Goal: Register for event/course

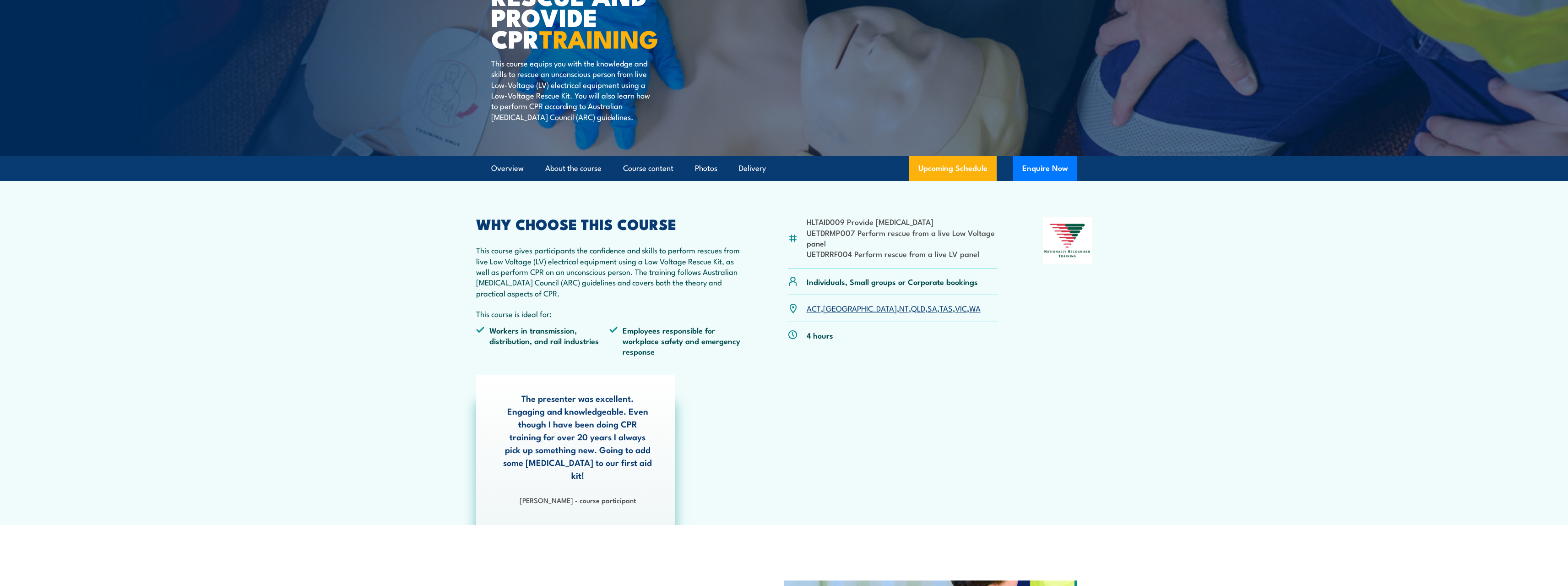
click at [957, 163] on link "Upcoming Schedule" at bounding box center [953, 168] width 88 height 25
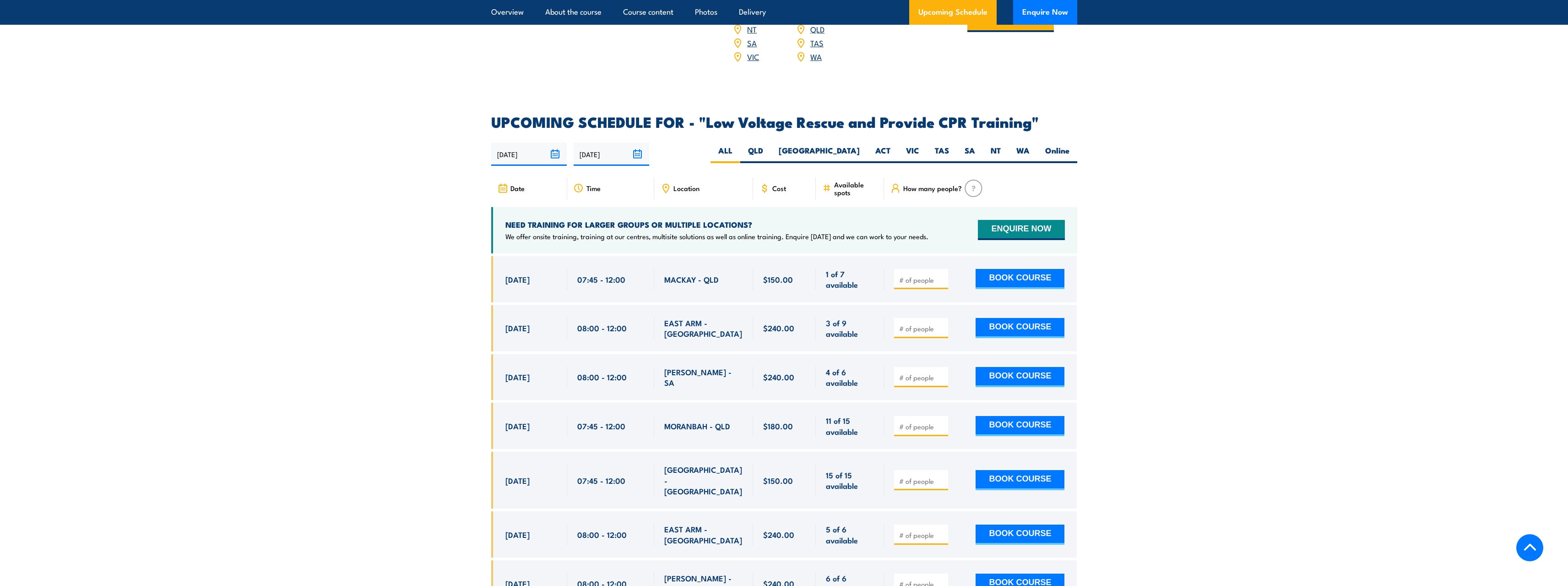
scroll to position [1496, 0]
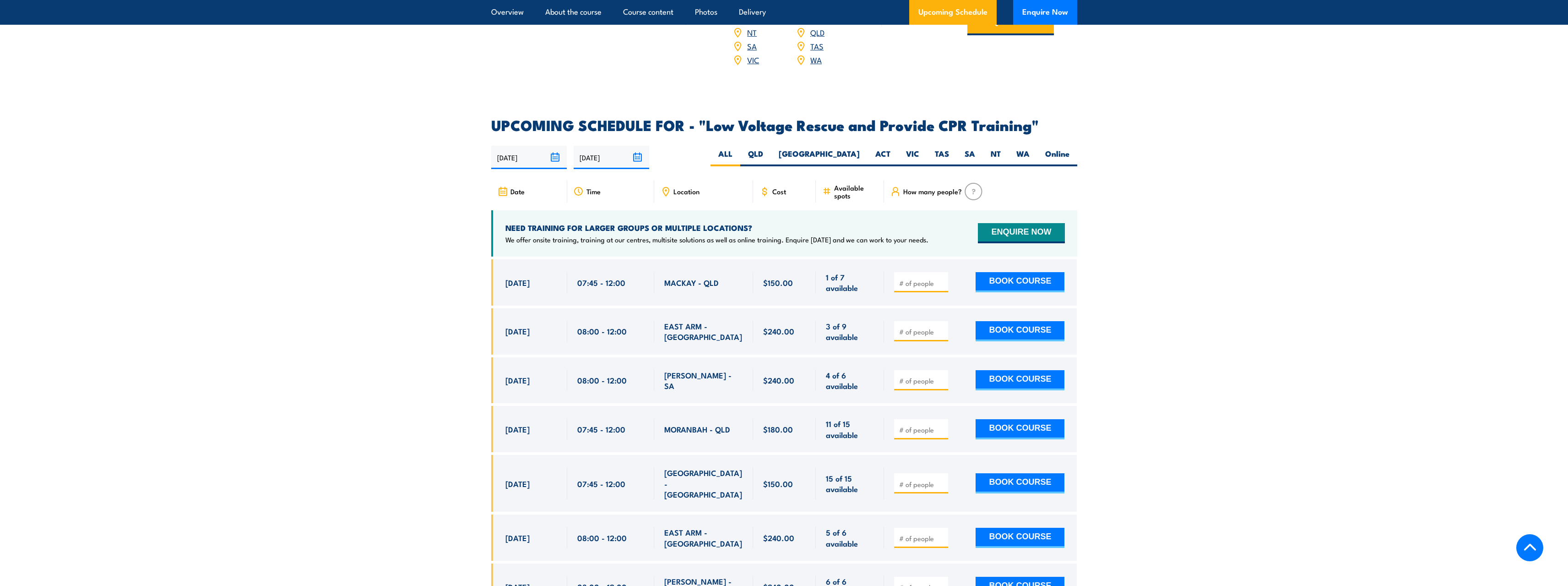
click at [925, 149] on label "VIC" at bounding box center [912, 157] width 29 height 18
click at [925, 149] on input "VIC" at bounding box center [922, 152] width 6 height 6
radio input "true"
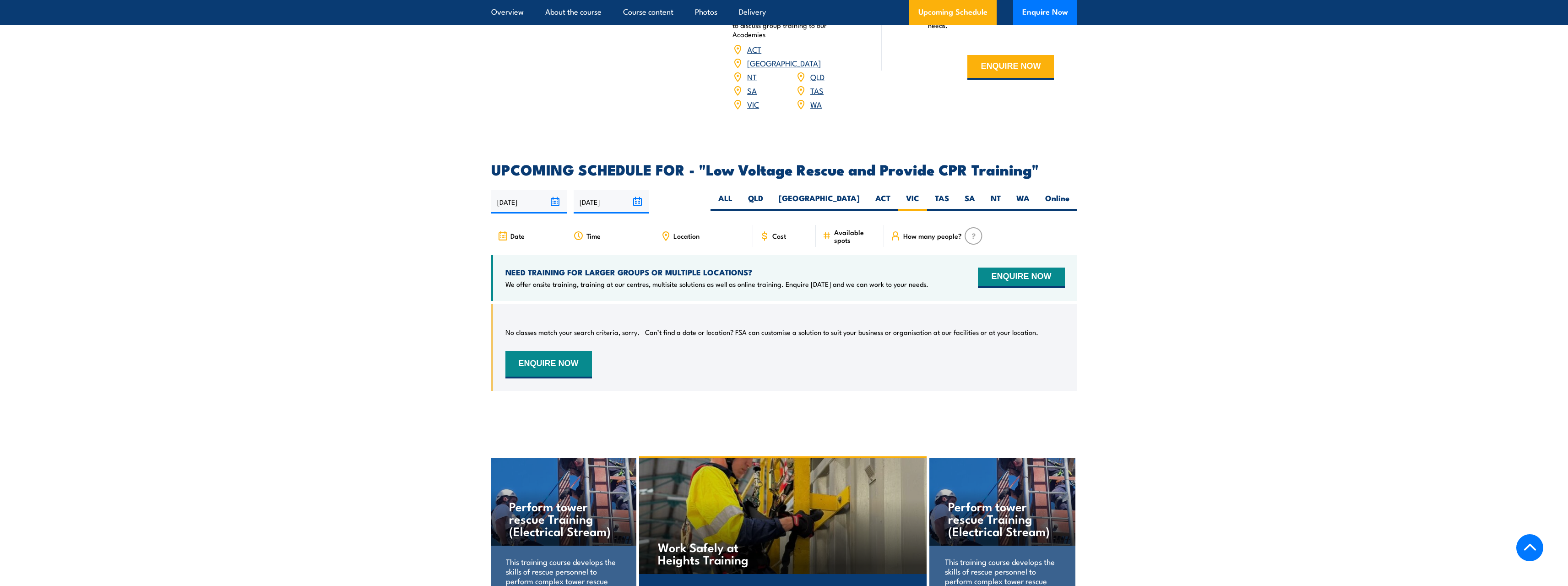
scroll to position [1450, 0]
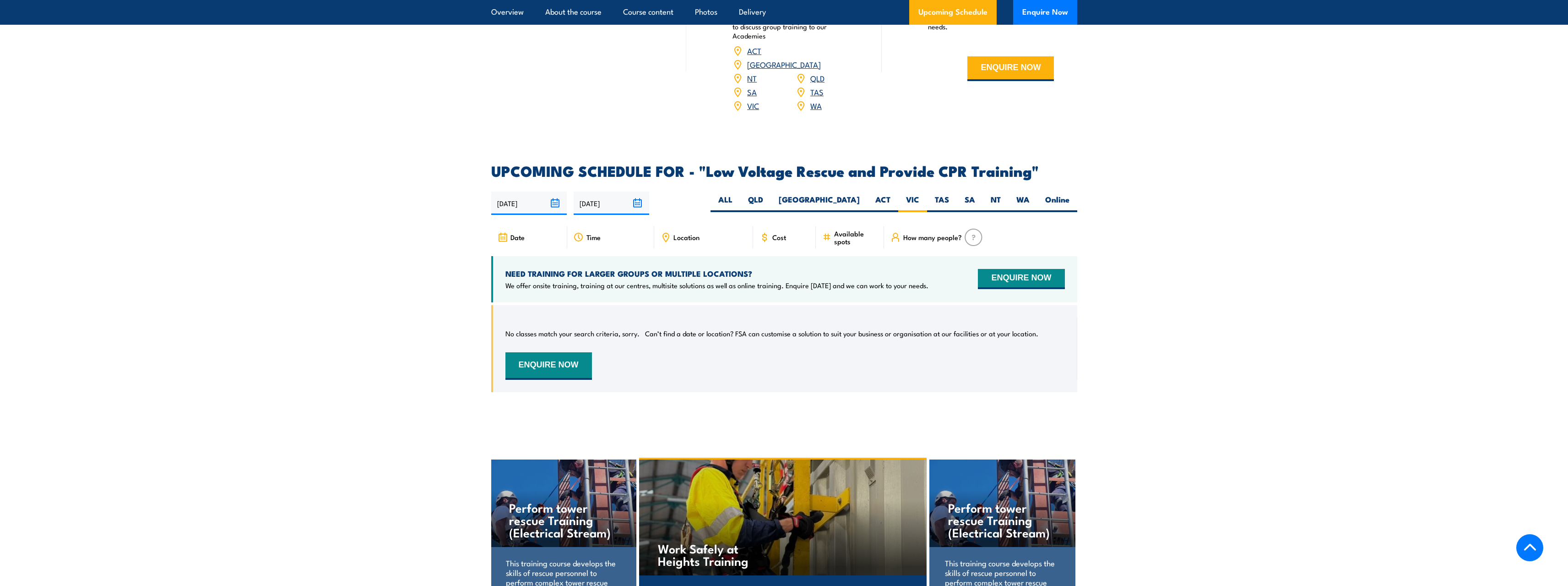
click at [1175, 282] on section "UPCOMING SCHEDULE FOR - "Low Voltage Rescue and Provide CPR Training" [DATE] [D…" at bounding box center [784, 284] width 1568 height 242
drag, startPoint x: 1315, startPoint y: 267, endPoint x: 1311, endPoint y: 282, distance: 15.5
click at [1311, 282] on section "UPCOMING SCHEDULE FOR - "Low Voltage Rescue and Provide CPR Training" [DATE] [D…" at bounding box center [784, 284] width 1568 height 242
click at [1176, 304] on section "UPCOMING SCHEDULE FOR - "Low Voltage Rescue and Provide CPR Training" [DATE] [D…" at bounding box center [784, 284] width 1568 height 242
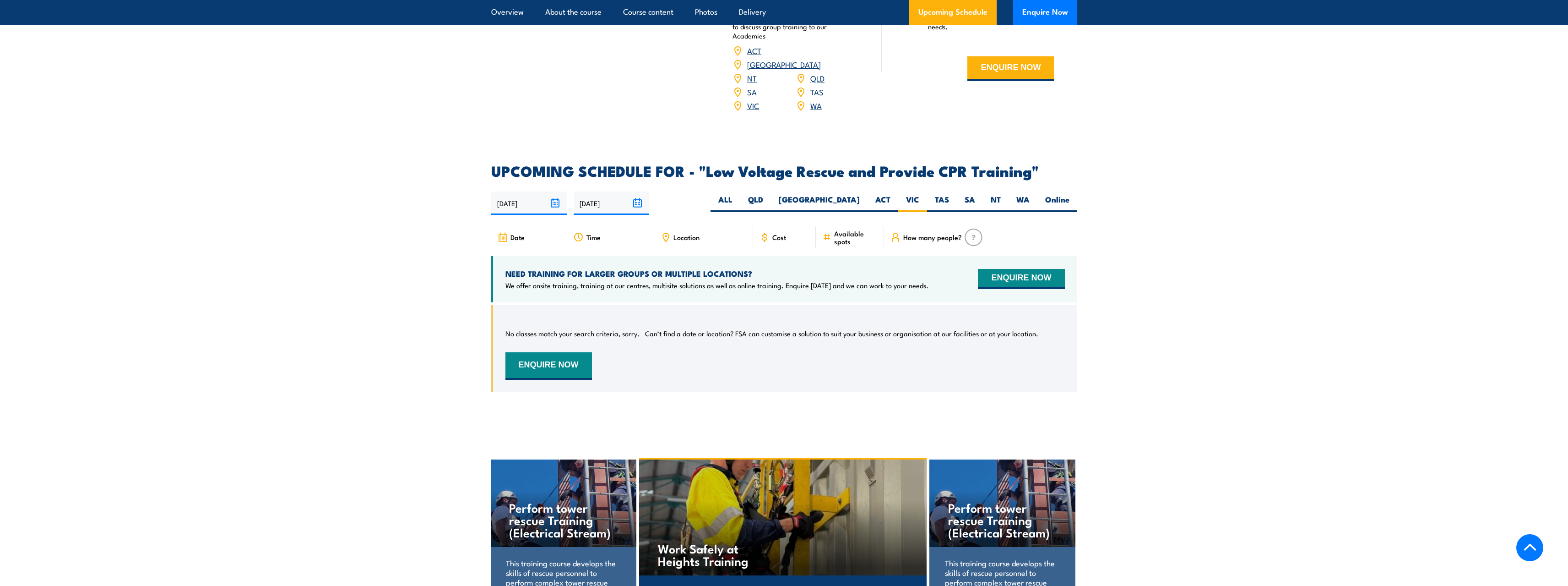
click at [1171, 309] on section "UPCOMING SCHEDULE FOR - "Low Voltage Rescue and Provide CPR Training" [DATE] [D…" at bounding box center [784, 284] width 1568 height 242
click at [1186, 308] on section "UPCOMING SCHEDULE FOR - "Low Voltage Rescue and Provide CPR Training" [DATE] [D…" at bounding box center [784, 284] width 1568 height 242
click at [1186, 306] on section "UPCOMING SCHEDULE FOR - "Low Voltage Rescue and Provide CPR Training" [DATE] [D…" at bounding box center [784, 284] width 1568 height 242
drag, startPoint x: 1357, startPoint y: 199, endPoint x: 1353, endPoint y: 207, distance: 8.9
click at [1357, 200] on section "UPCOMING SCHEDULE FOR - "Low Voltage Rescue and Provide CPR Training" [DATE] [D…" at bounding box center [784, 284] width 1568 height 242
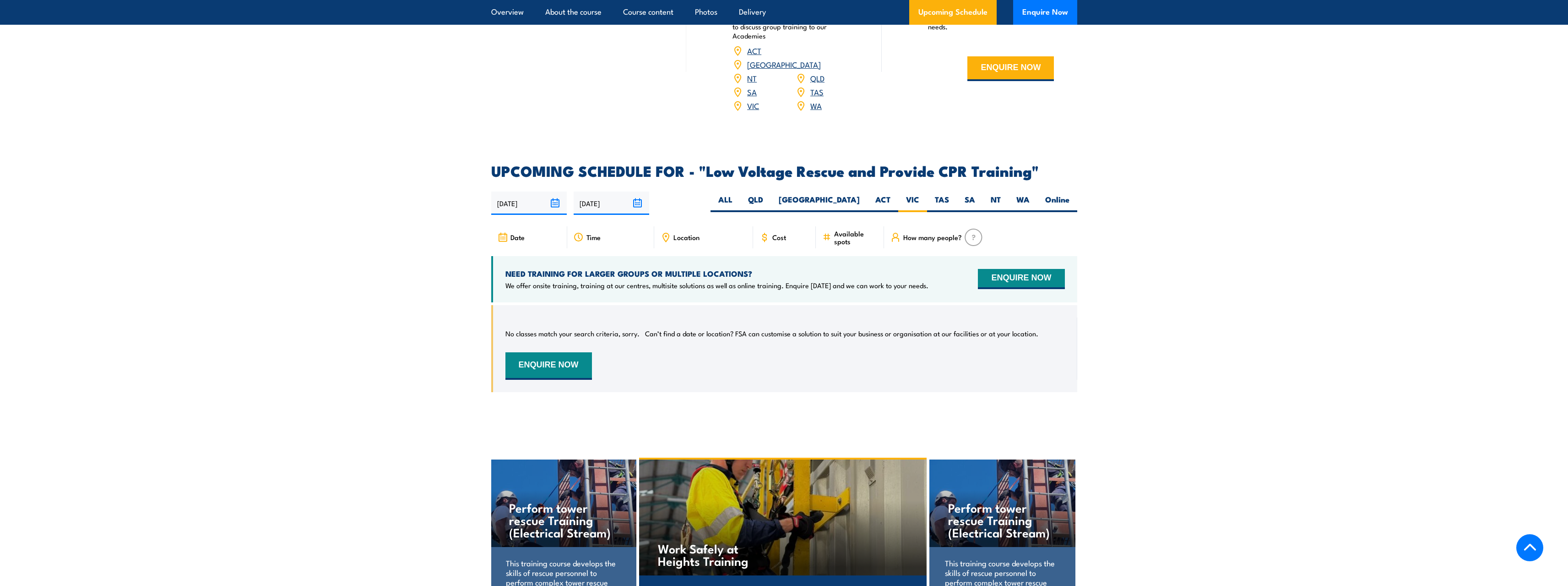
drag, startPoint x: 1348, startPoint y: 181, endPoint x: 1347, endPoint y: 200, distance: 19.0
click at [1347, 183] on section "UPCOMING SCHEDULE FOR - "Low Voltage Rescue and Provide CPR Training" [DATE] [D…" at bounding box center [784, 284] width 1568 height 242
click at [1322, 202] on section "UPCOMING SCHEDULE FOR - "Low Voltage Rescue and Provide CPR Training" [DATE] [D…" at bounding box center [784, 284] width 1568 height 242
click at [1311, 309] on section "UPCOMING SCHEDULE FOR - "Low Voltage Rescue and Provide CPR Training" [DATE] [D…" at bounding box center [784, 284] width 1568 height 242
drag, startPoint x: 1298, startPoint y: 325, endPoint x: 1300, endPoint y: 318, distance: 7.3
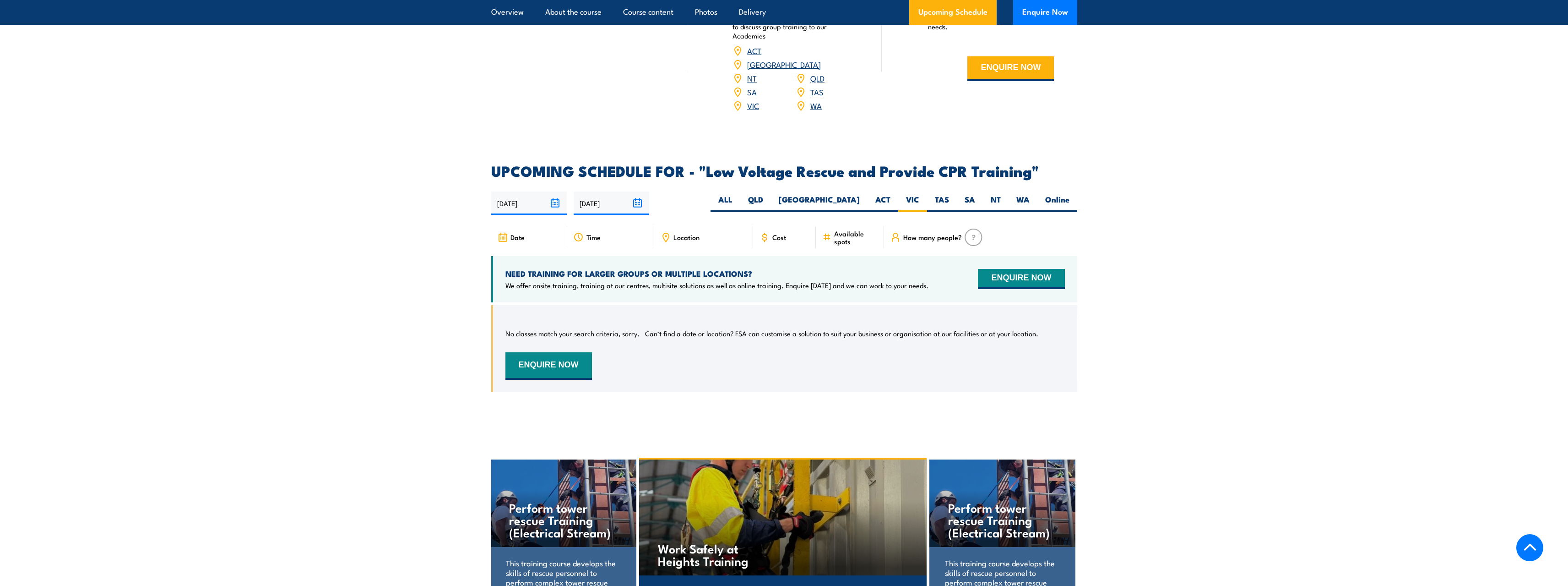
click at [1300, 320] on section "UPCOMING SCHEDULE FOR - "Low Voltage Rescue and Provide CPR Training" [DATE] [D…" at bounding box center [784, 284] width 1568 height 242
click at [1300, 319] on section "UPCOMING SCHEDULE FOR - "Low Voltage Rescue and Provide CPR Training" [DATE] [D…" at bounding box center [784, 284] width 1568 height 242
click at [1284, 330] on section "UPCOMING SCHEDULE FOR - "Low Voltage Rescue and Provide CPR Training" [DATE] [D…" at bounding box center [784, 284] width 1568 height 242
drag, startPoint x: 1301, startPoint y: 327, endPoint x: 1301, endPoint y: 333, distance: 6.0
click at [1301, 333] on section "UPCOMING SCHEDULE FOR - "Low Voltage Rescue and Provide CPR Training" [DATE] [D…" at bounding box center [784, 284] width 1568 height 242
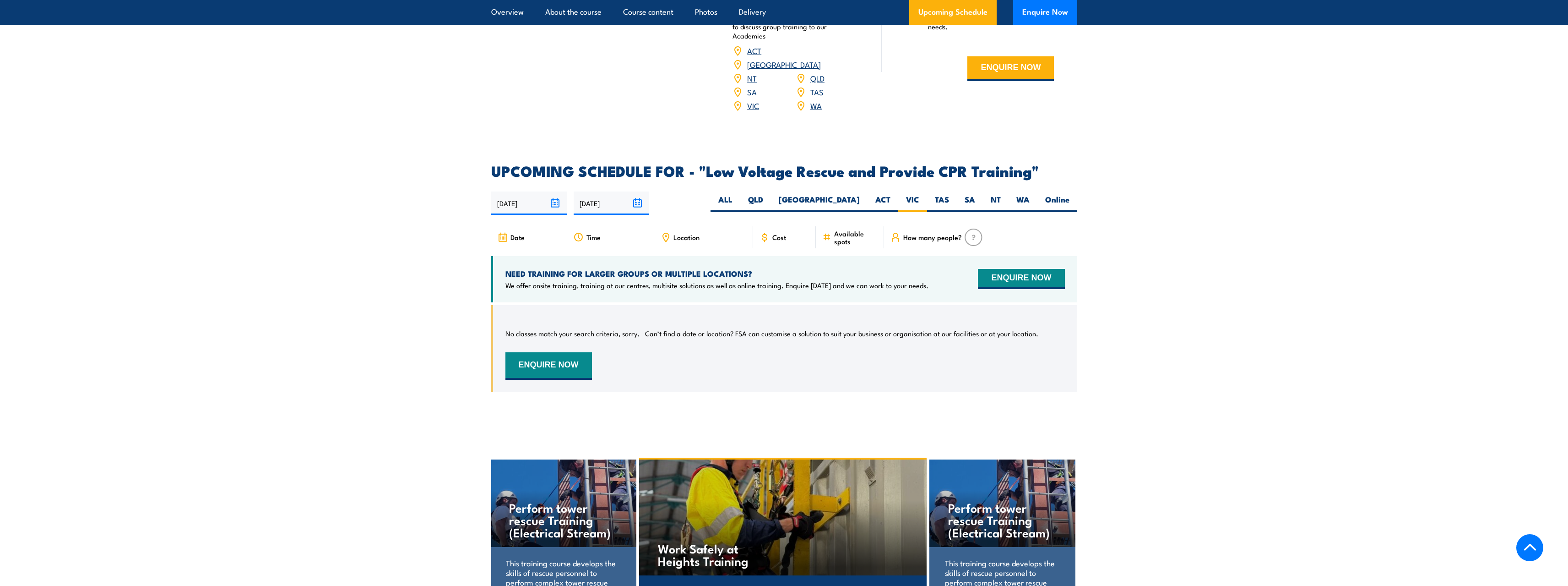
click at [1307, 362] on section "UPCOMING SCHEDULE FOR - "Low Voltage Rescue and Provide CPR Training" [DATE] [D…" at bounding box center [784, 284] width 1568 height 242
click at [1265, 360] on section "UPCOMING SCHEDULE FOR - "Low Voltage Rescue and Provide CPR Training" [DATE] [D…" at bounding box center [784, 284] width 1568 height 242
click at [1196, 348] on section "UPCOMING SCHEDULE FOR - "Low Voltage Rescue and Provide CPR Training" [DATE] [D…" at bounding box center [784, 284] width 1568 height 242
click at [1183, 347] on section "UPCOMING SCHEDULE FOR - "Low Voltage Rescue and Provide CPR Training" [DATE] [D…" at bounding box center [784, 284] width 1568 height 242
click at [1185, 358] on section "UPCOMING SCHEDULE FOR - "Low Voltage Rescue and Provide CPR Training" [DATE] [D…" at bounding box center [784, 284] width 1568 height 242
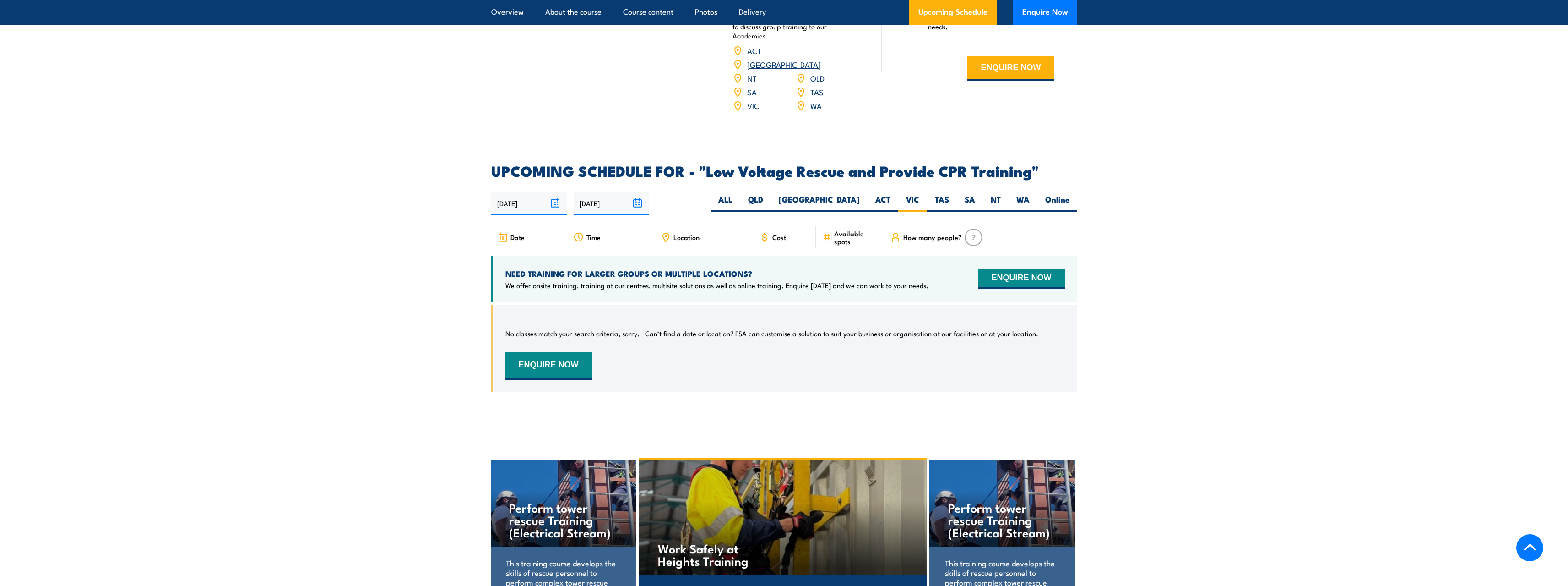
click at [1185, 330] on section "UPCOMING SCHEDULE FOR - "Low Voltage Rescue and Provide CPR Training" [DATE] [D…" at bounding box center [784, 284] width 1568 height 242
drag, startPoint x: 1196, startPoint y: 322, endPoint x: 1208, endPoint y: 330, distance: 14.4
click at [1196, 327] on section "UPCOMING SCHEDULE FOR - "Low Voltage Rescue and Provide CPR Training" [DATE] [D…" at bounding box center [784, 284] width 1568 height 242
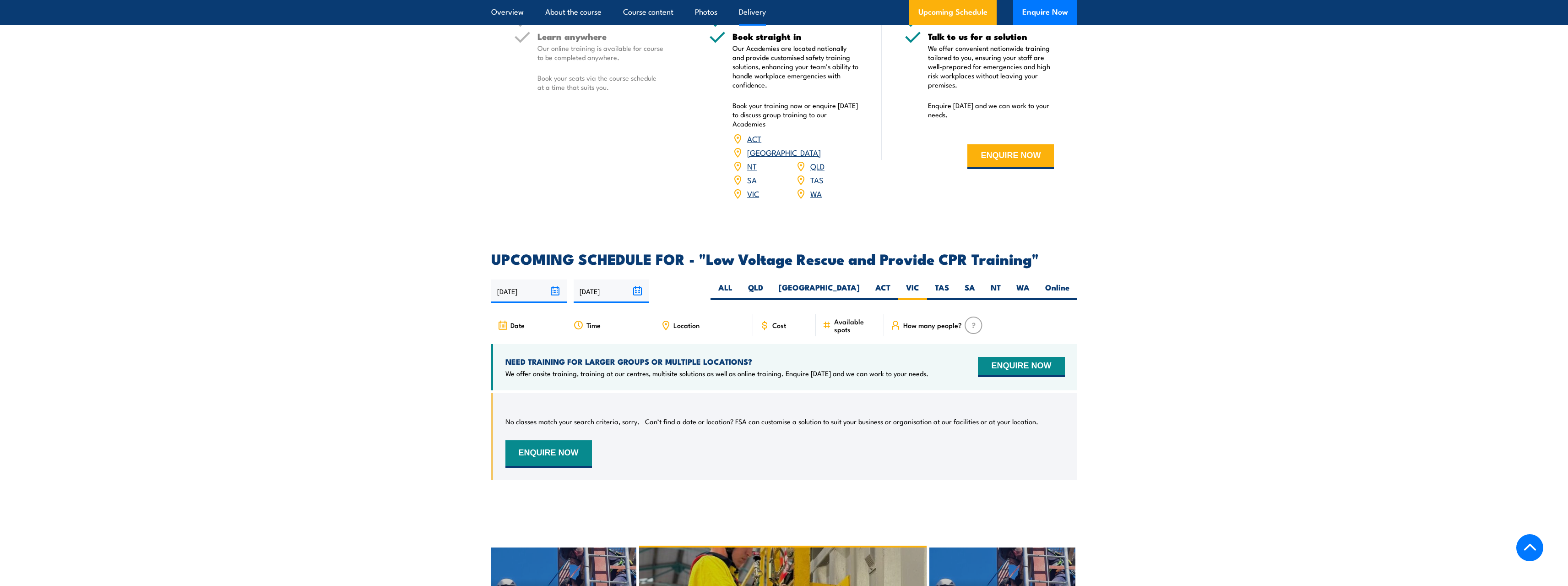
scroll to position [1358, 0]
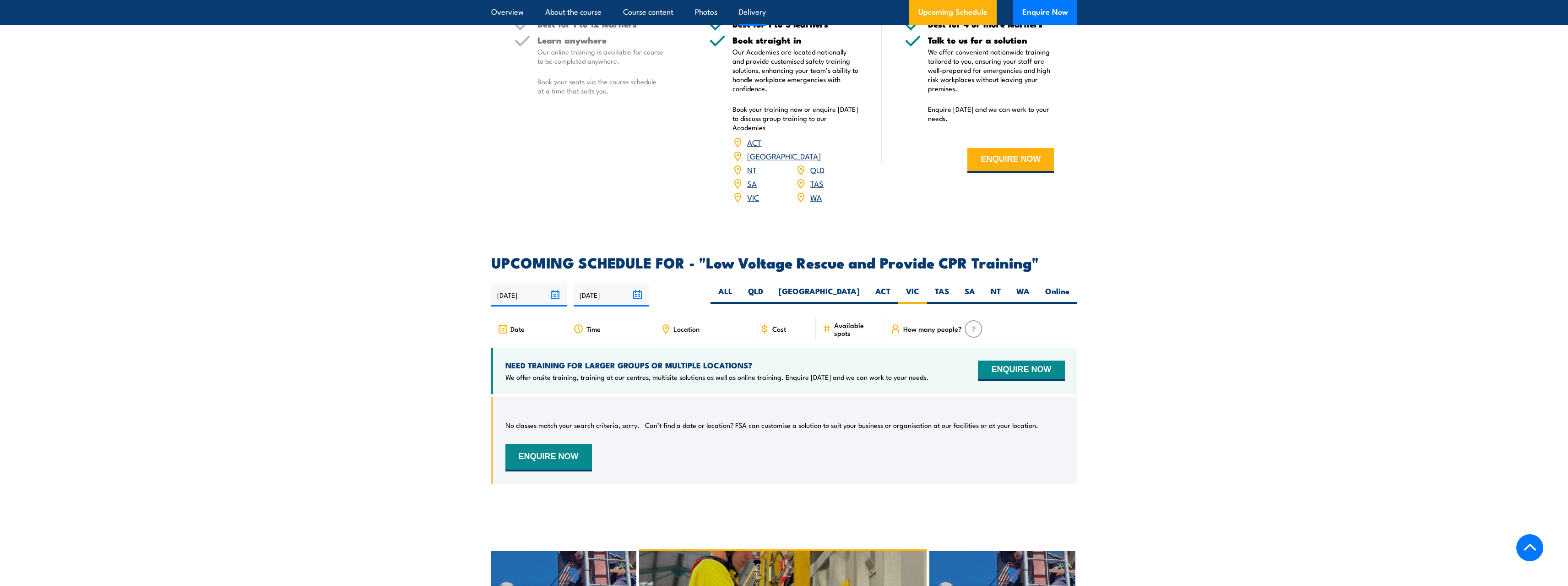
click at [1190, 322] on section "UPCOMING SCHEDULE FOR - "Low Voltage Rescue and Provide CPR Training" [DATE] [D…" at bounding box center [784, 376] width 1568 height 242
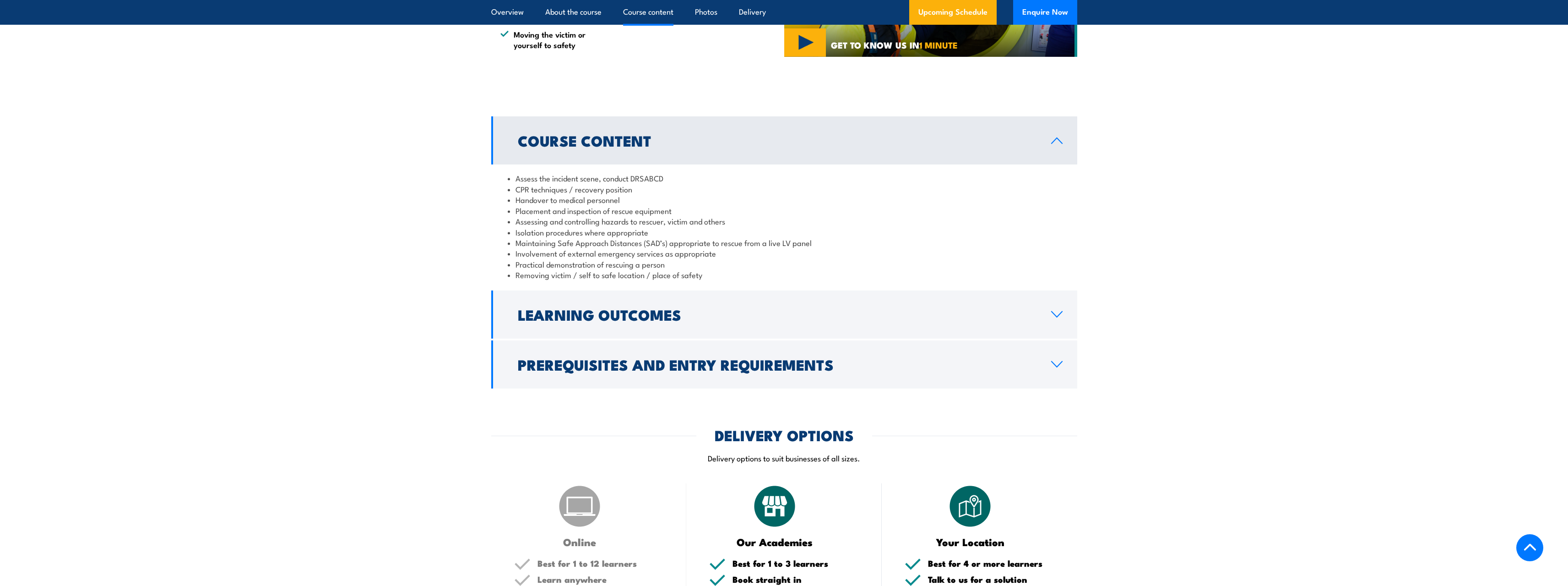
scroll to position [808, 0]
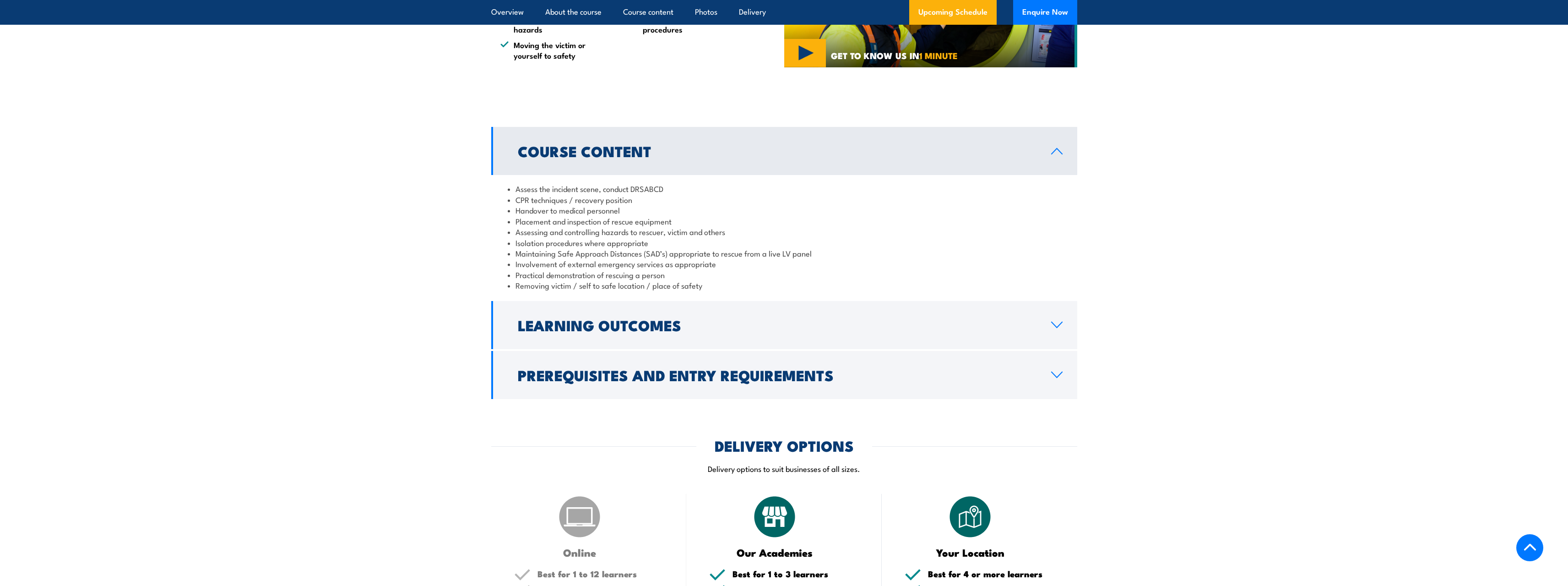
click at [1048, 301] on link "Learning Outcomes" at bounding box center [784, 325] width 586 height 48
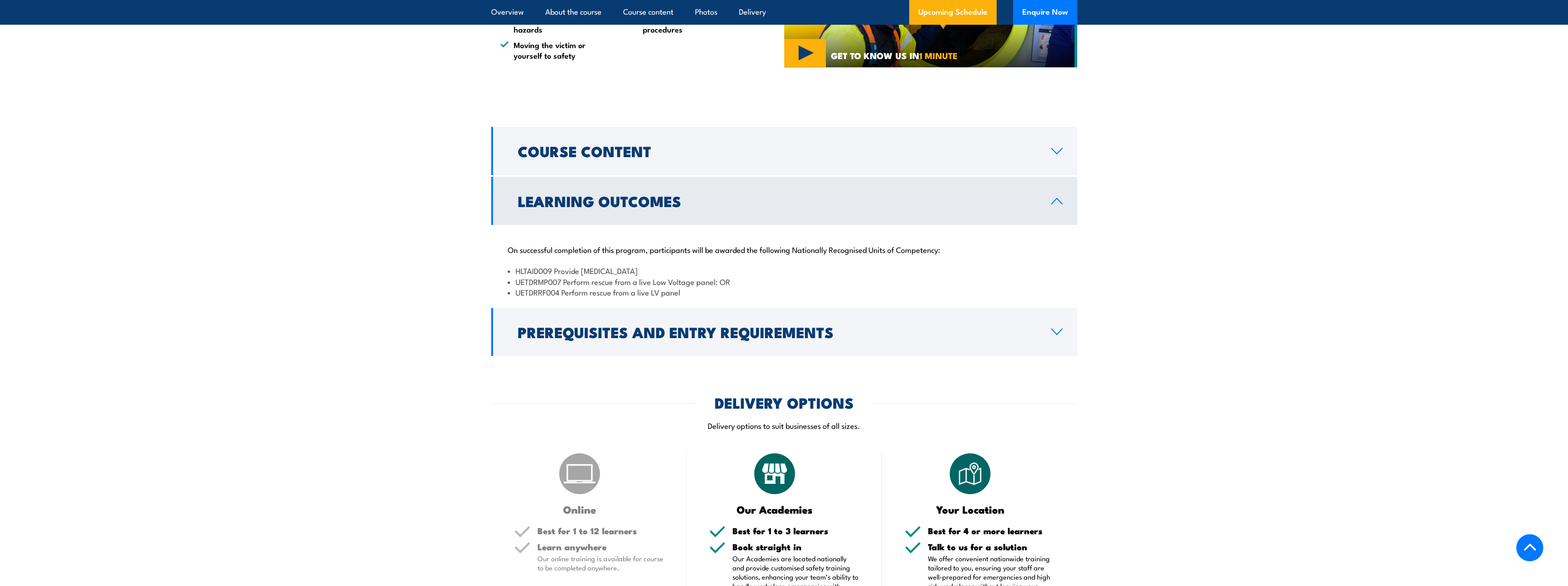
drag, startPoint x: 1035, startPoint y: 192, endPoint x: 1029, endPoint y: 200, distance: 10.0
click at [1035, 194] on h2 "Learning Outcomes" at bounding box center [777, 200] width 519 height 13
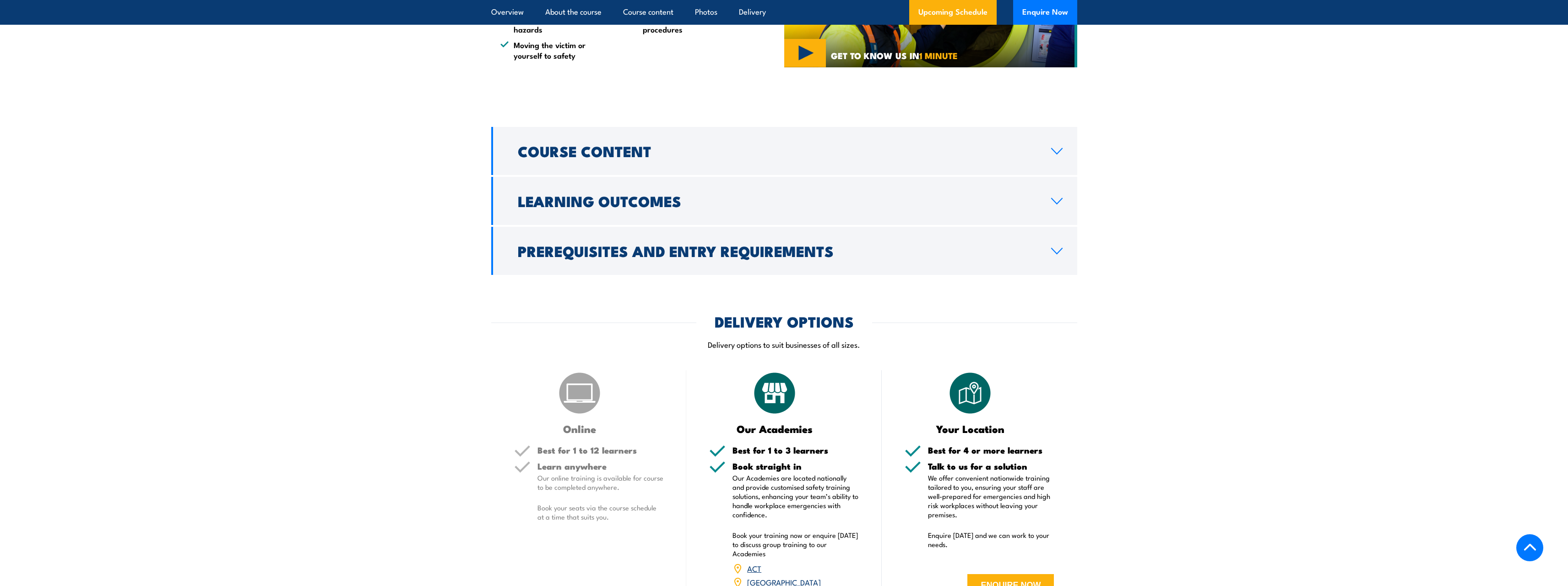
drag, startPoint x: 1018, startPoint y: 219, endPoint x: 1023, endPoint y: 224, distance: 7.1
click at [1020, 227] on link "Prerequisites and Entry Requirements" at bounding box center [784, 250] width 586 height 48
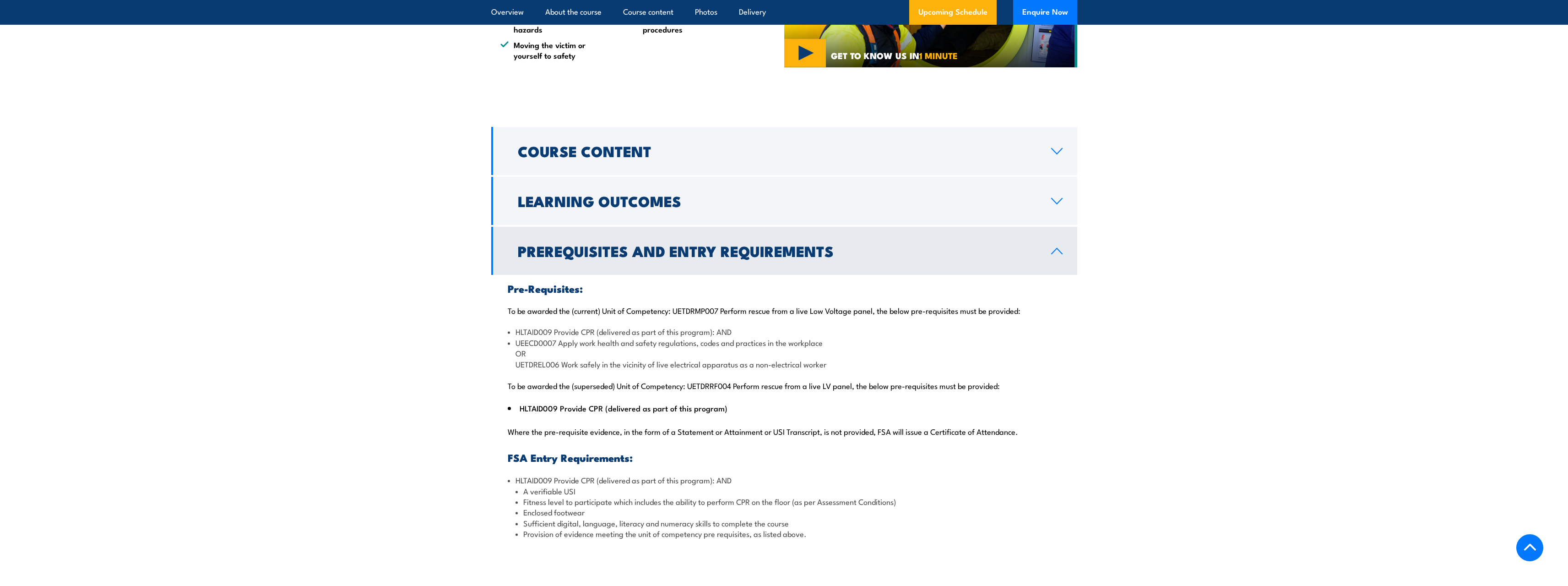
click at [1028, 244] on h2 "Prerequisites and Entry Requirements" at bounding box center [777, 250] width 519 height 13
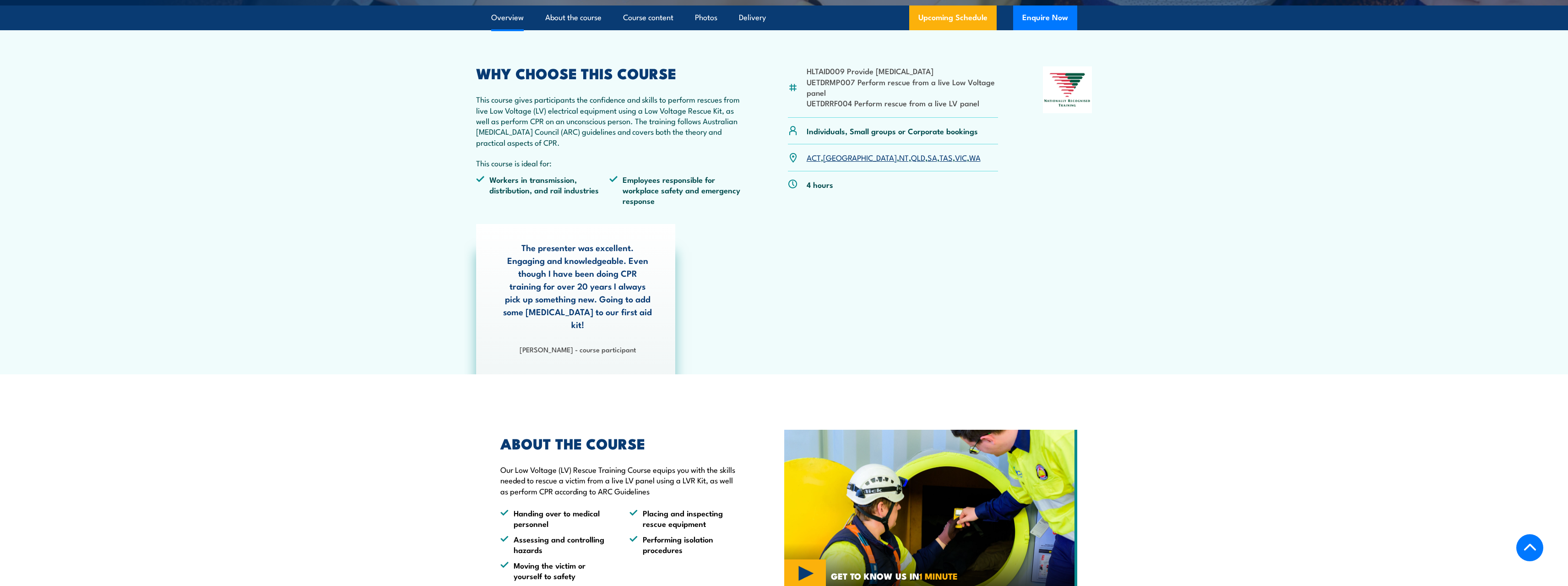
scroll to position [213, 0]
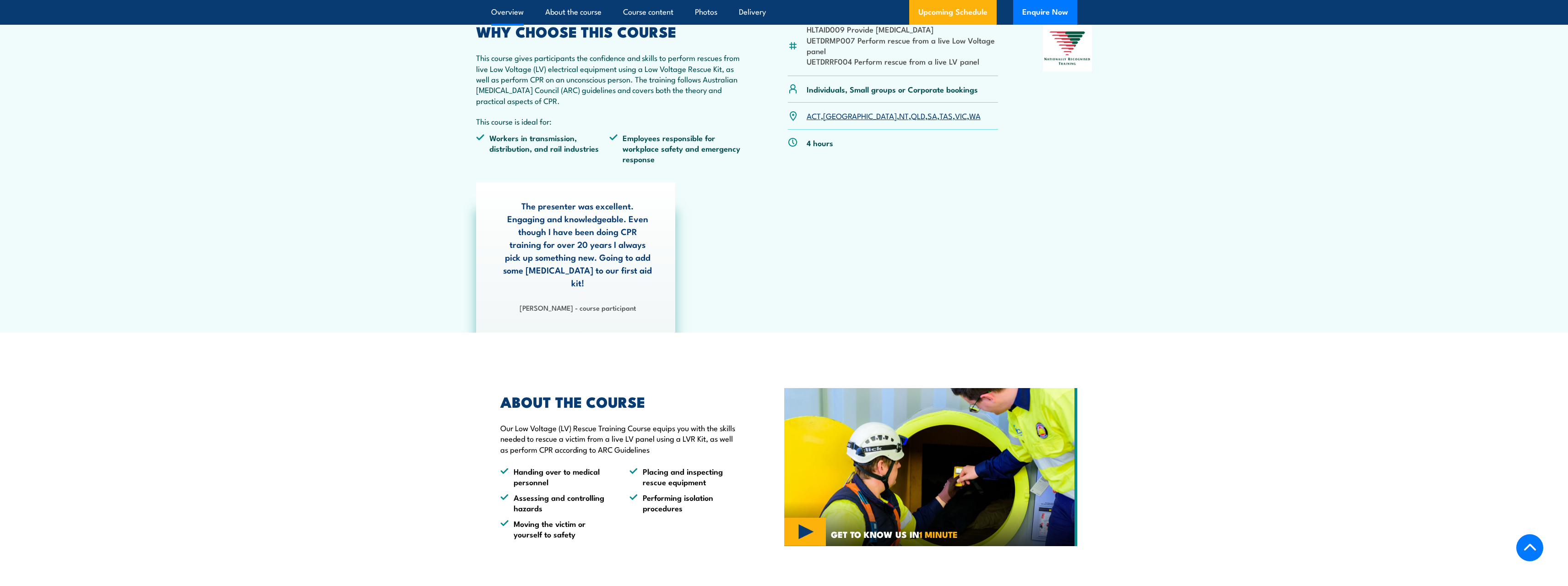
scroll to position [171, 0]
